Goal: Navigation & Orientation: Find specific page/section

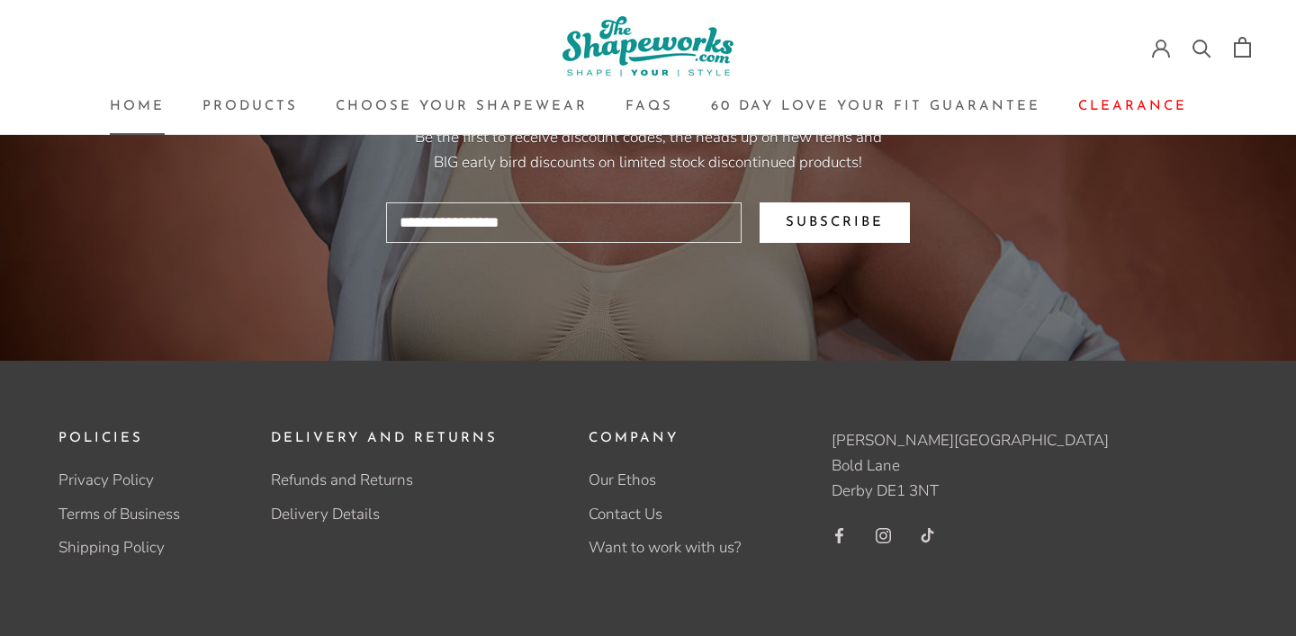
scroll to position [3900, 0]
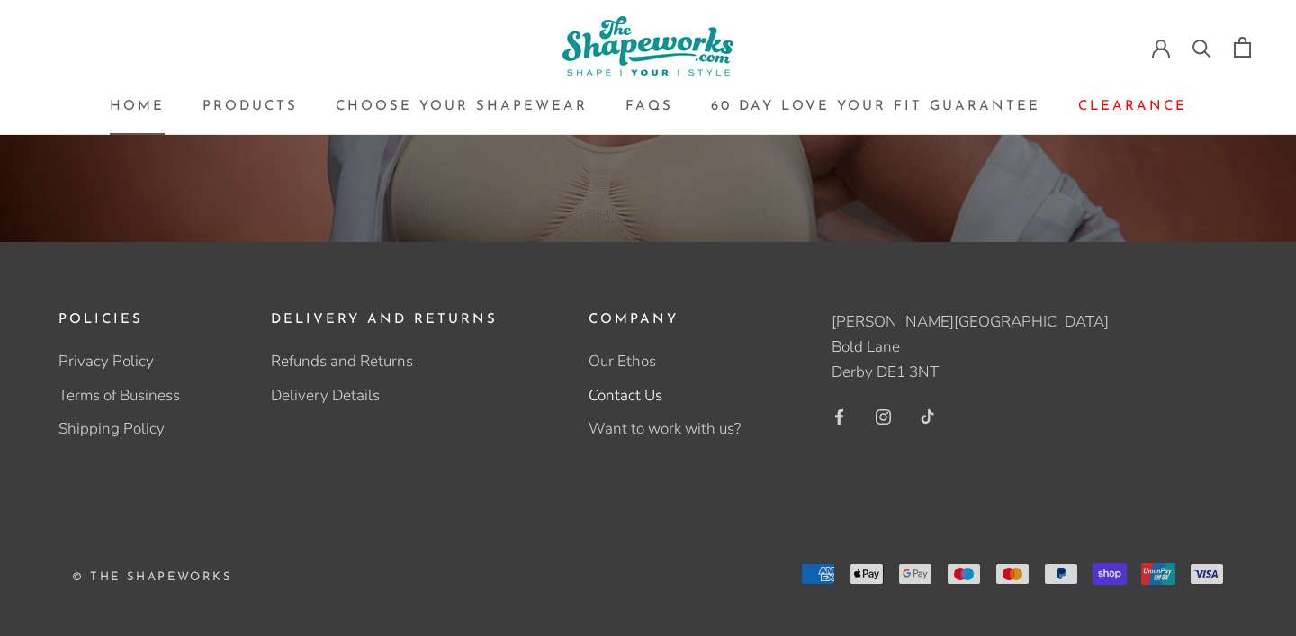
click at [628, 397] on link "Contact Us" at bounding box center [665, 395] width 152 height 23
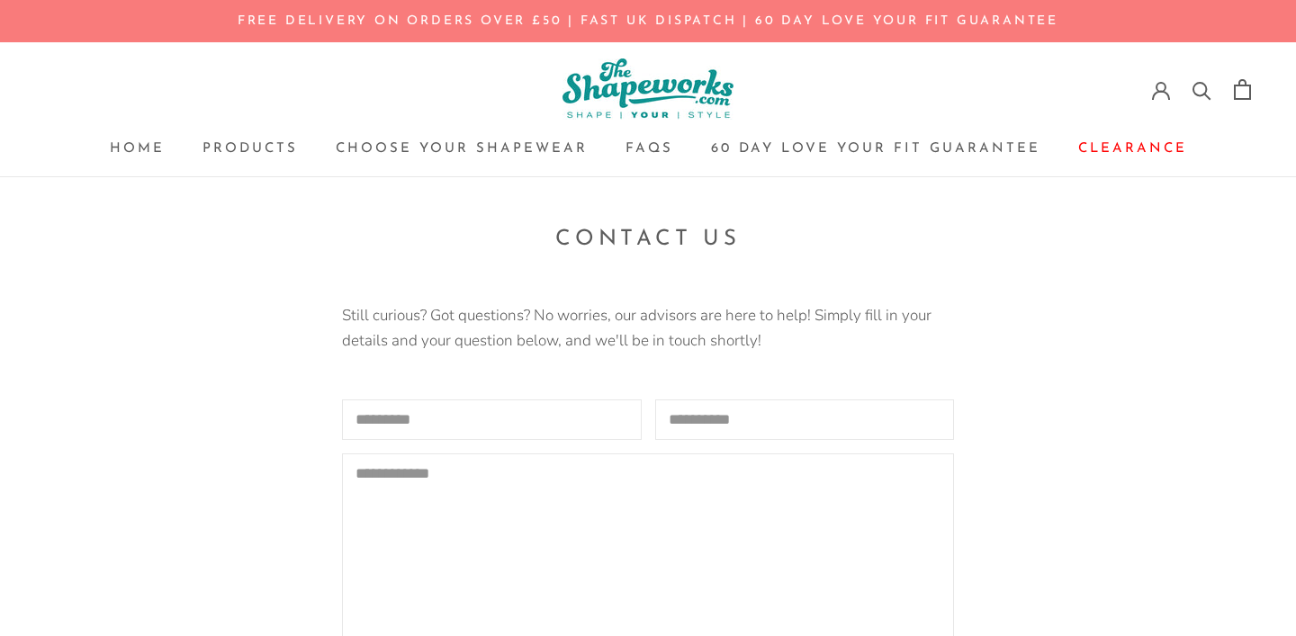
click at [644, 78] on img at bounding box center [648, 89] width 171 height 61
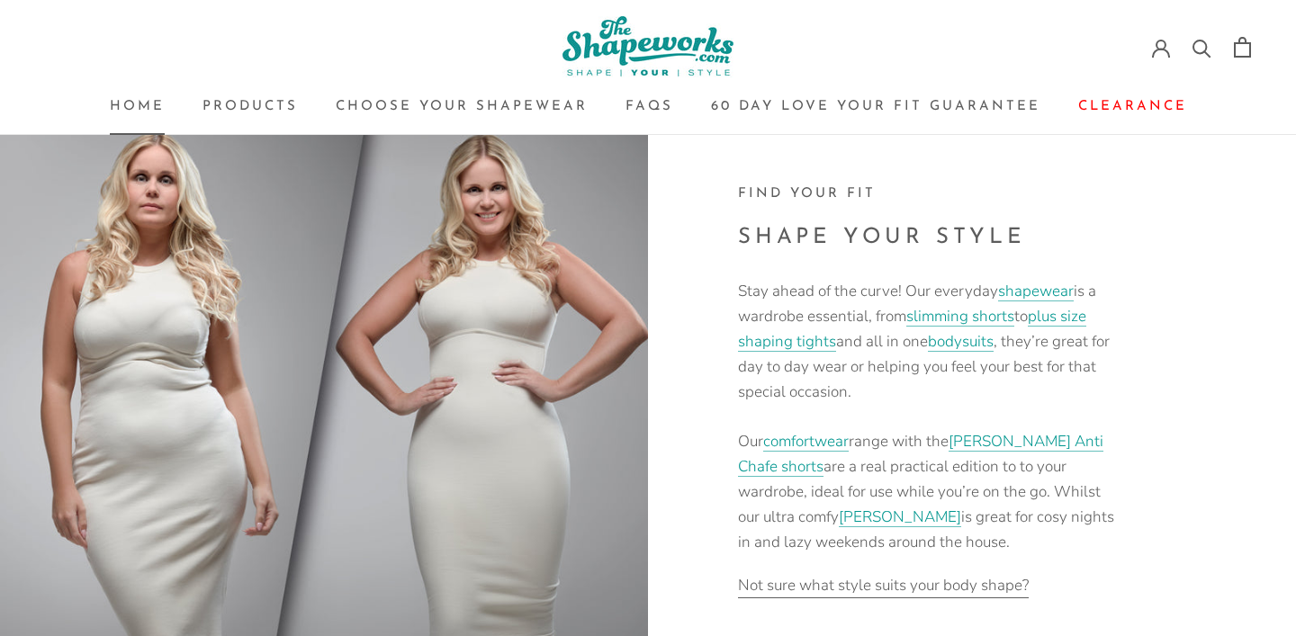
scroll to position [2368, 0]
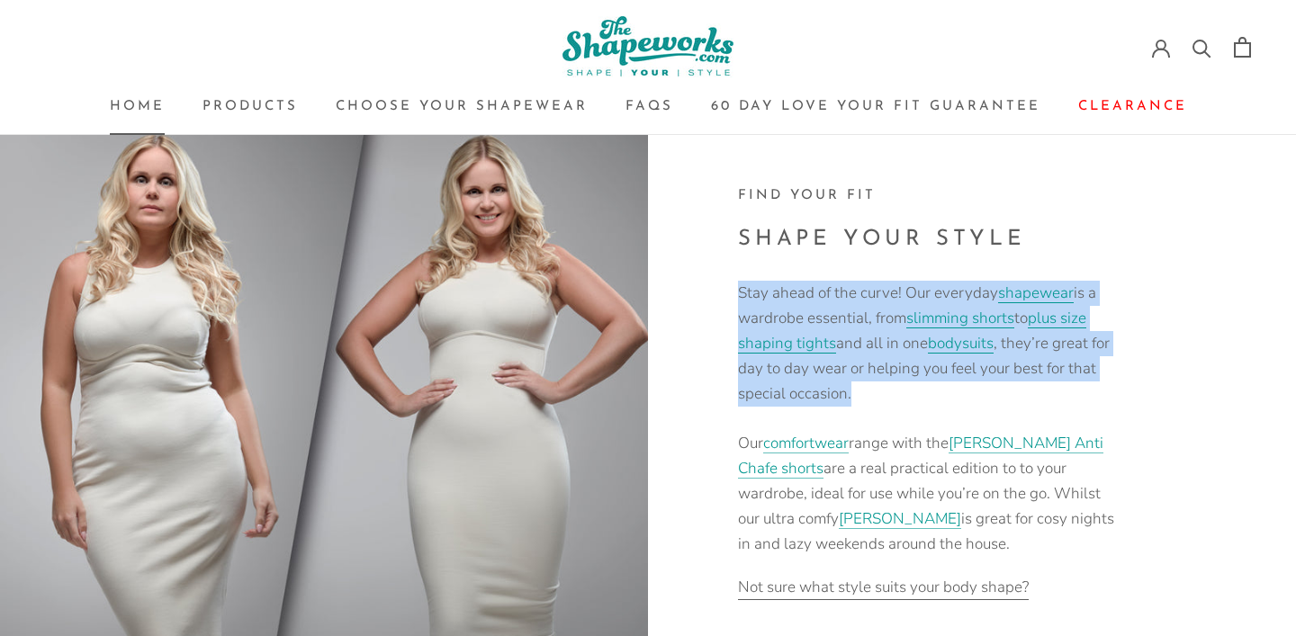
drag, startPoint x: 857, startPoint y: 401, endPoint x: 735, endPoint y: 306, distance: 154.7
click at [735, 304] on div "FInd your fit SHAPE YOUR STYLE Stay ahead of the curve! Our everyday shapewear …" at bounding box center [972, 395] width 648 height 648
copy p "Stay ahead of the curve! Our everyday shapewear is a wardrobe essential, from s…"
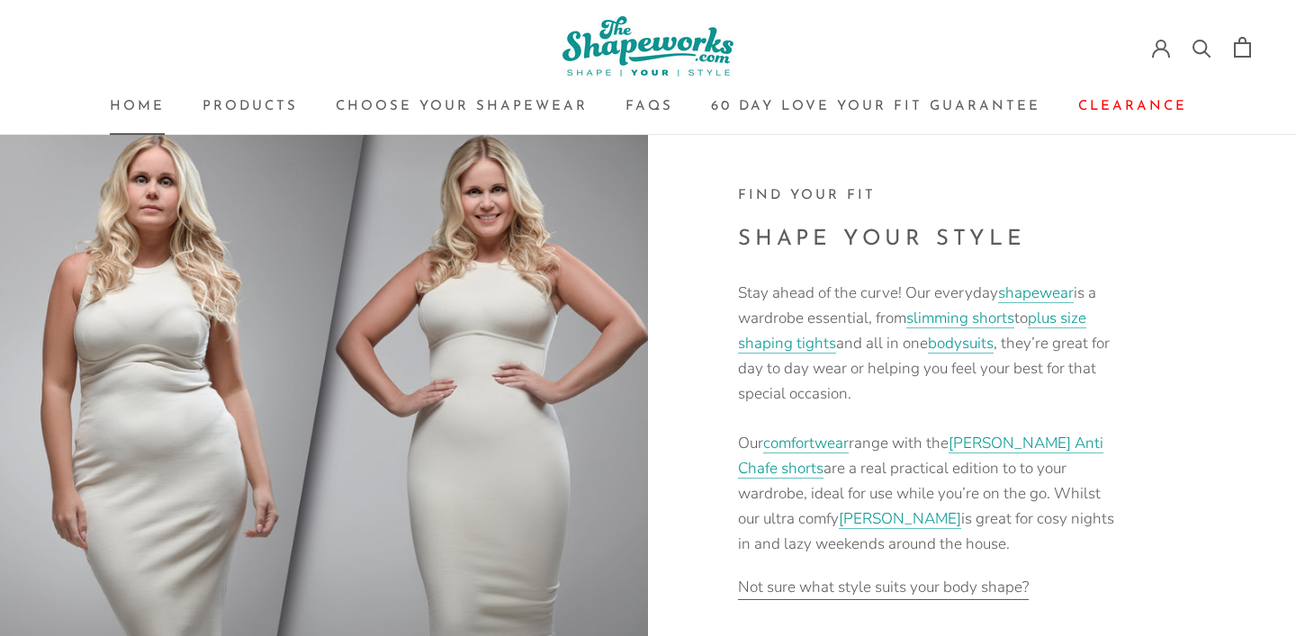
click at [880, 240] on h2 "SHAPE YOUR STYLE" at bounding box center [931, 240] width 387 height 36
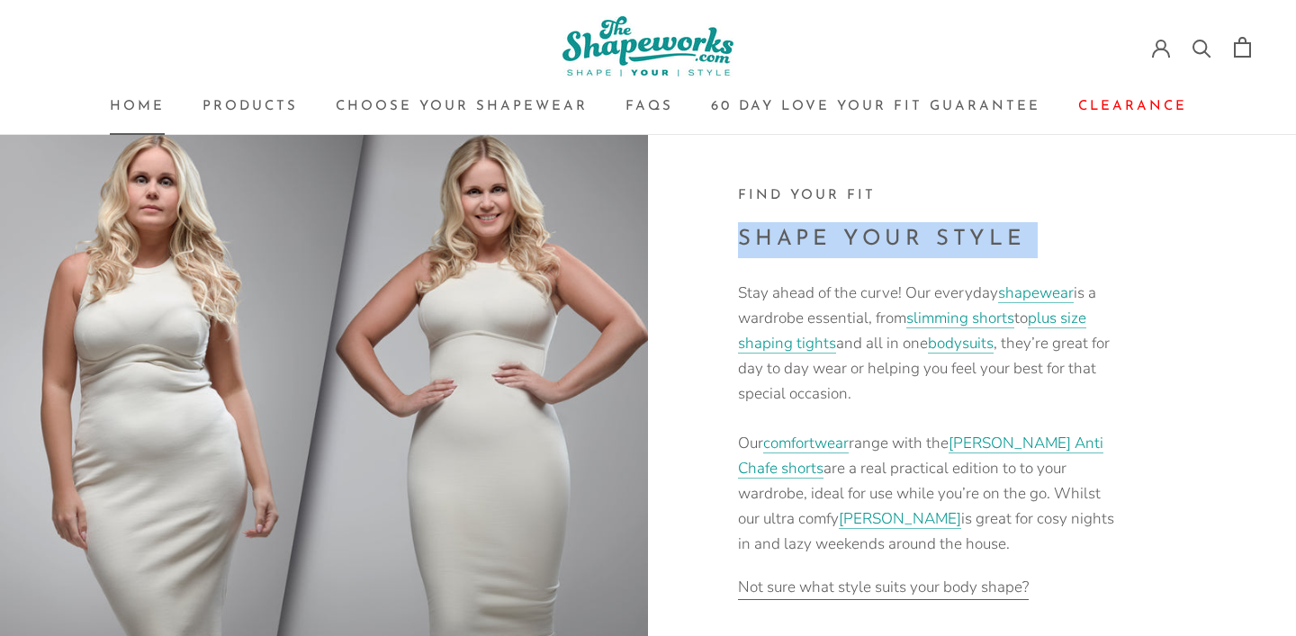
click at [880, 240] on h2 "SHAPE YOUR STYLE" at bounding box center [931, 240] width 387 height 36
copy header "SHAPE YOUR STYLE"
